Goal: Task Accomplishment & Management: Manage account settings

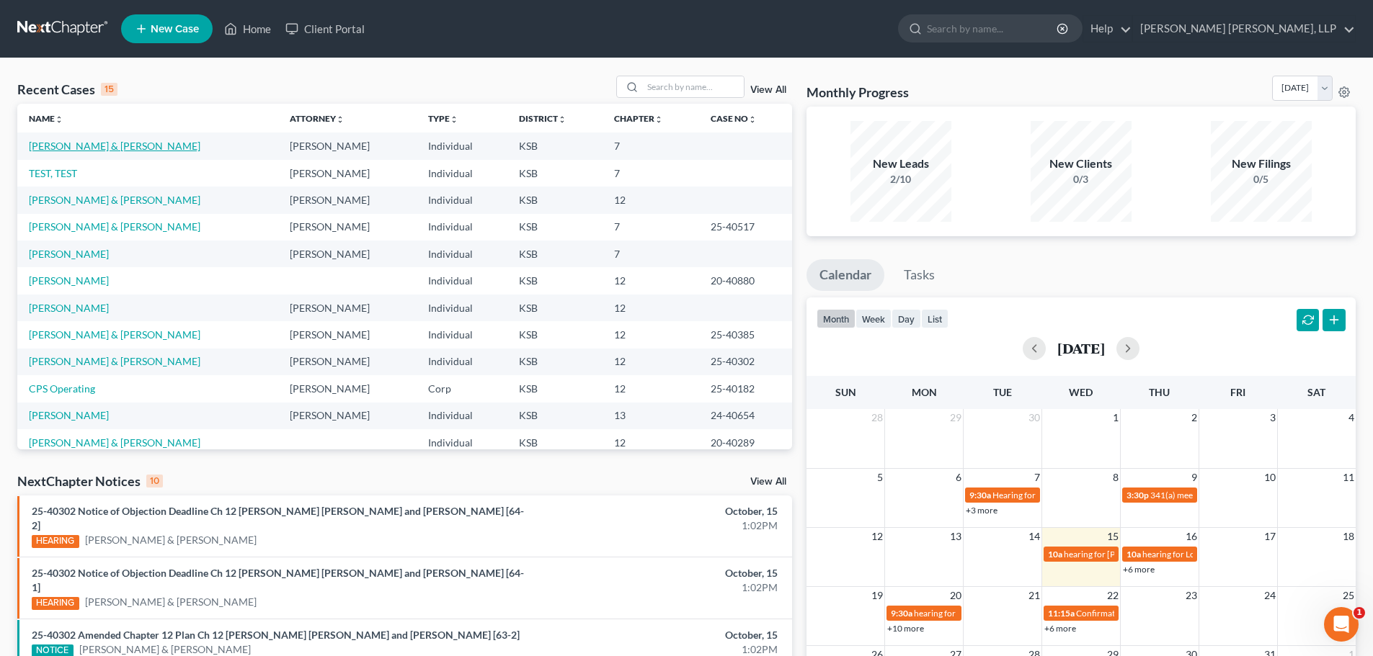
click at [113, 141] on link "[PERSON_NAME] & [PERSON_NAME]" at bounding box center [115, 146] width 172 height 12
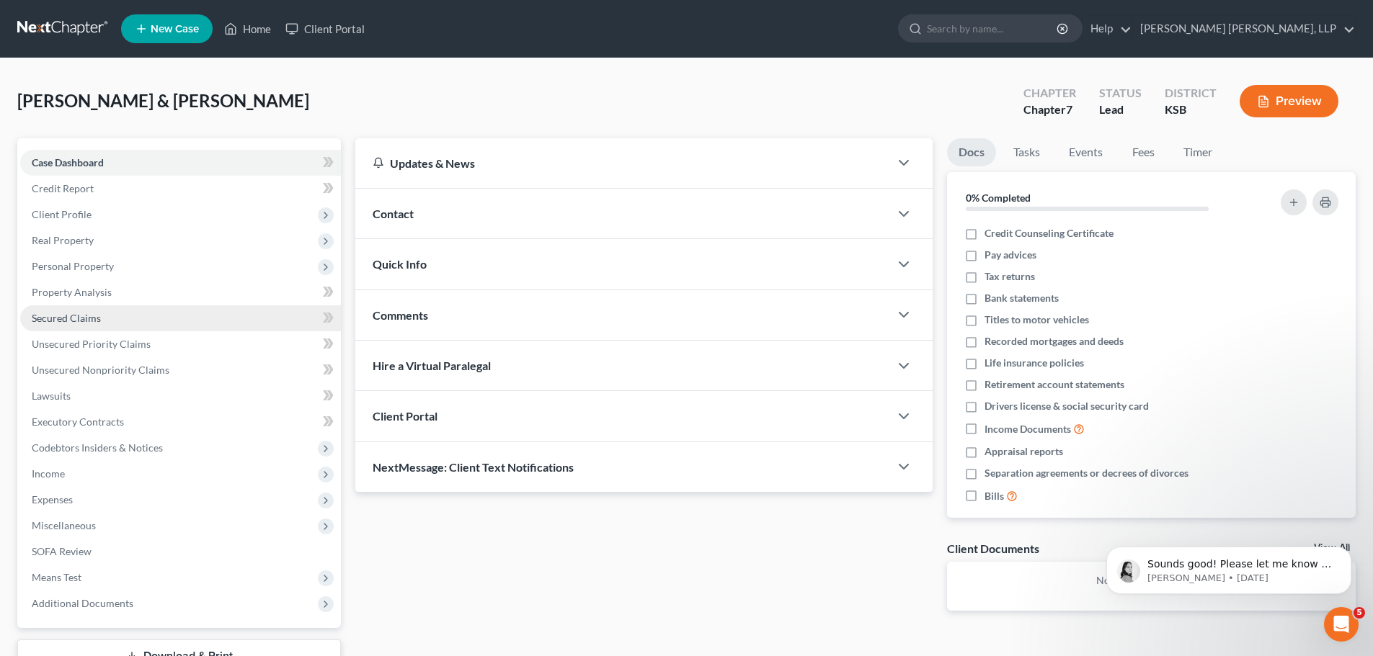
click at [91, 316] on span "Secured Claims" at bounding box center [66, 318] width 69 height 12
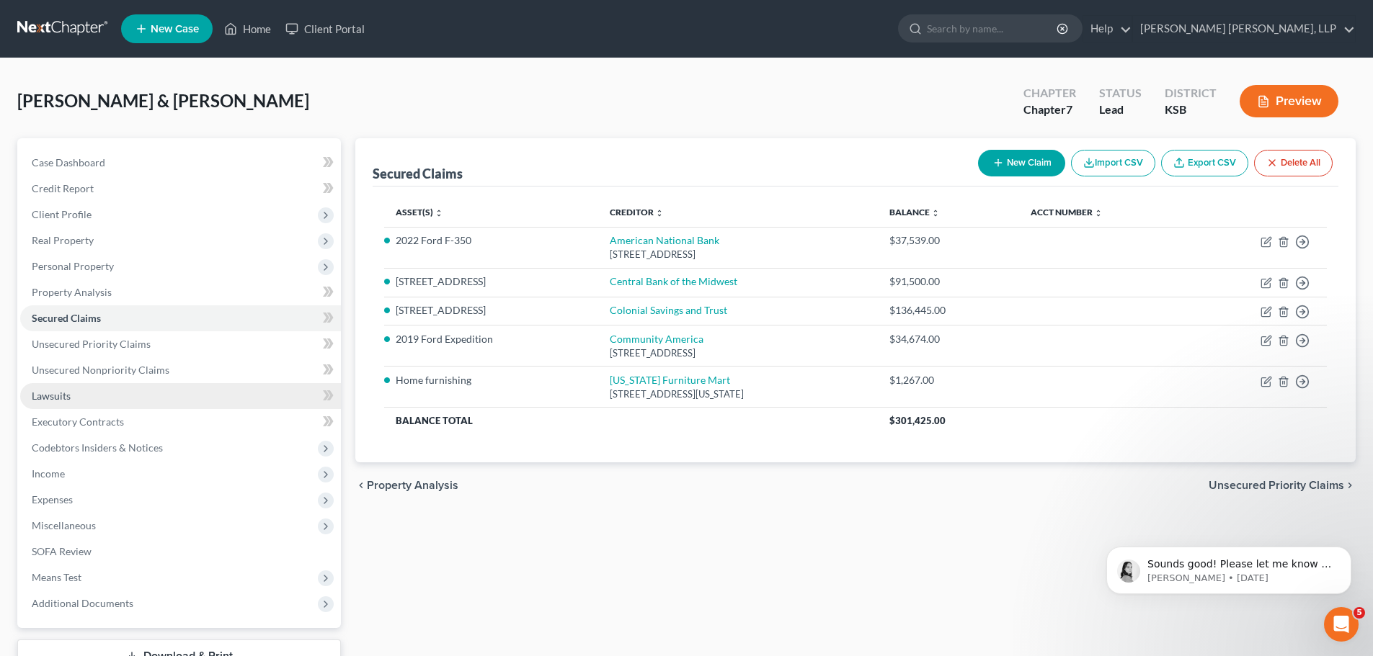
click at [48, 395] on span "Lawsuits" at bounding box center [51, 396] width 39 height 12
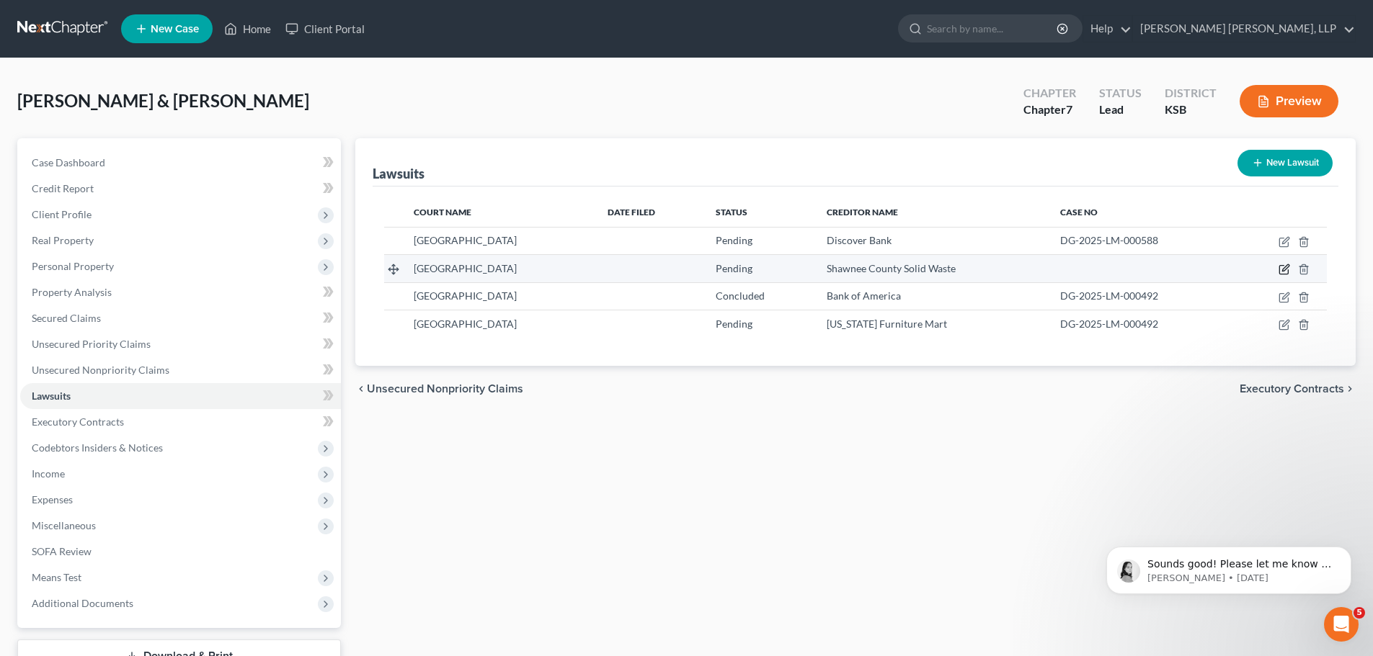
click at [1285, 269] on icon "button" at bounding box center [1284, 270] width 12 height 12
select select "17"
select select "0"
select select "4"
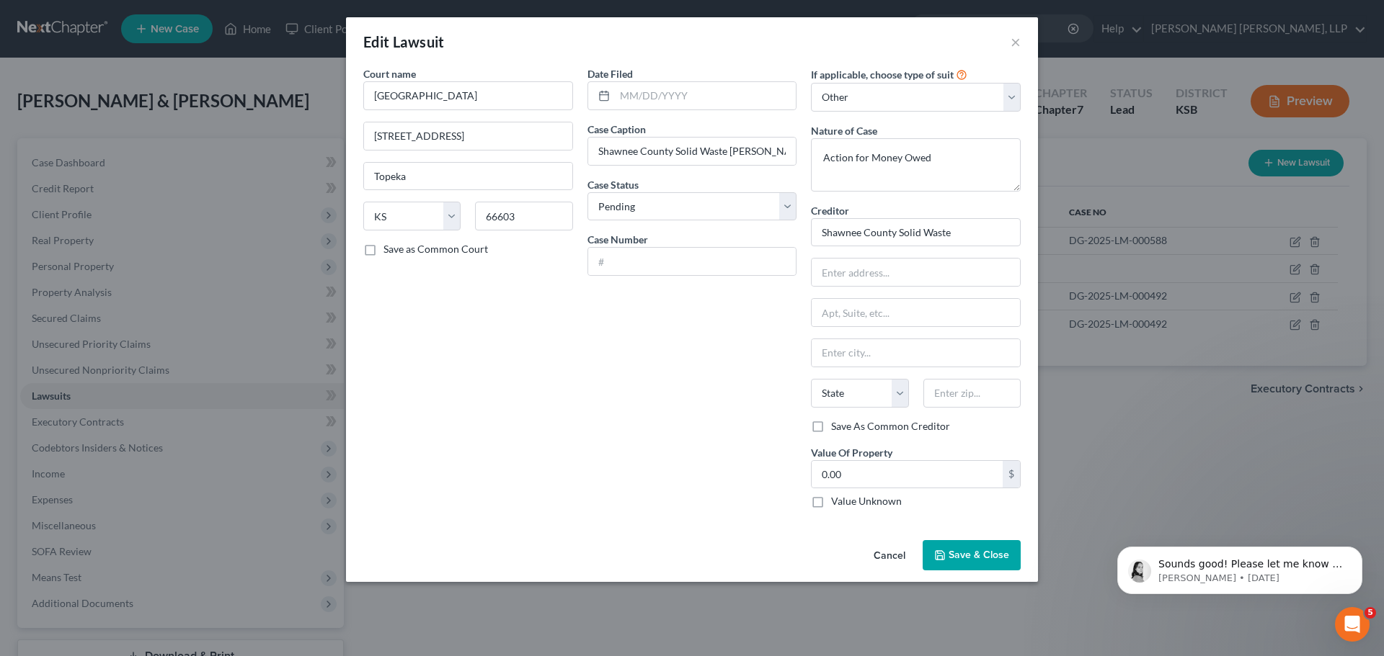
click at [585, 451] on div "Date Filed Case Caption Shawnee County Solid Waste v. Lavalette Case Status * S…" at bounding box center [692, 293] width 224 height 454
click at [886, 555] on button "Cancel" at bounding box center [889, 556] width 55 height 29
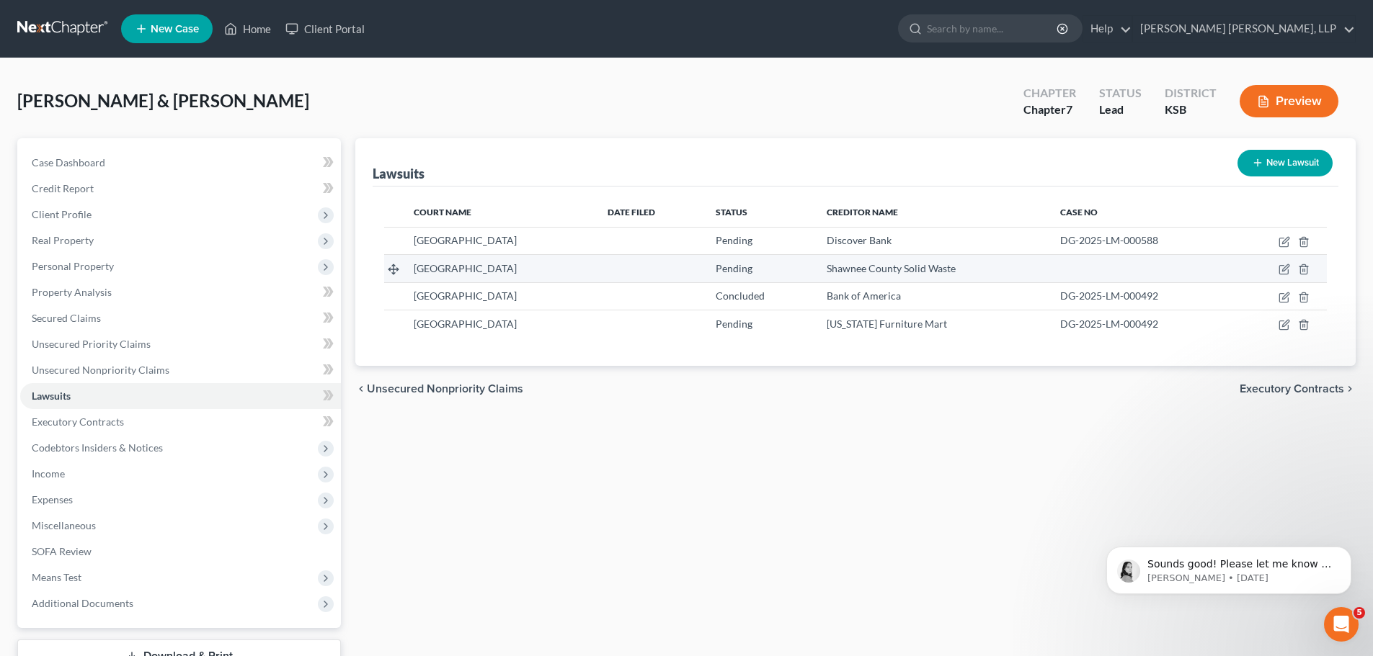
click at [925, 265] on span "Shawnee County Solid Waste" at bounding box center [891, 268] width 129 height 12
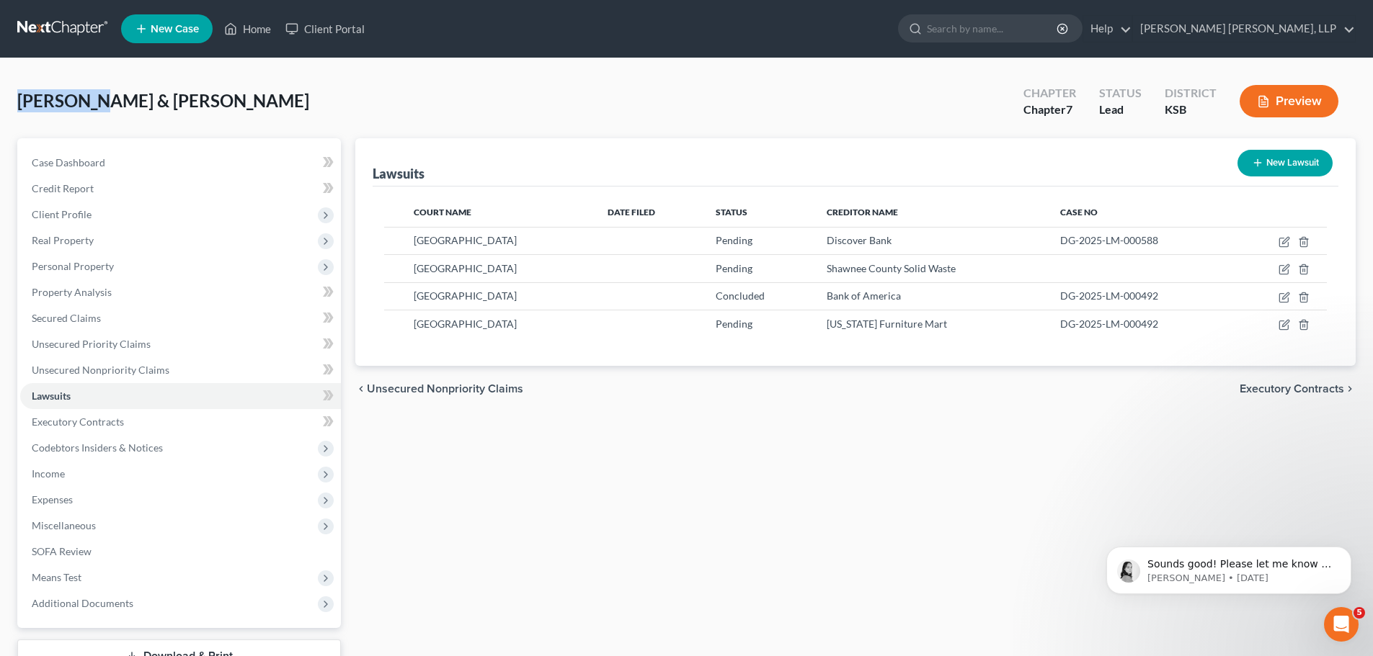
drag, startPoint x: 19, startPoint y: 102, endPoint x: 86, endPoint y: 96, distance: 68.0
click at [86, 96] on span "[PERSON_NAME] & [PERSON_NAME]" at bounding box center [163, 100] width 292 height 21
copy span "Lavalette"
